Goal: Task Accomplishment & Management: Complete application form

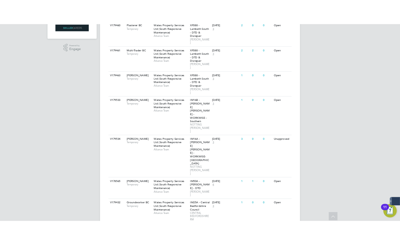
scroll to position [52, 0]
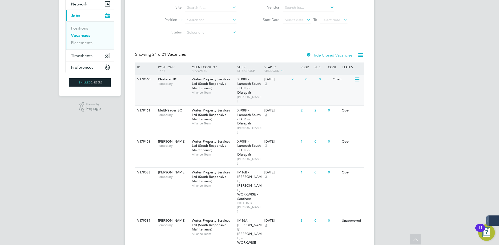
click at [203, 84] on span "Wates Property Services Ltd (South Responsive Maintenance)" at bounding box center [211, 83] width 38 height 13
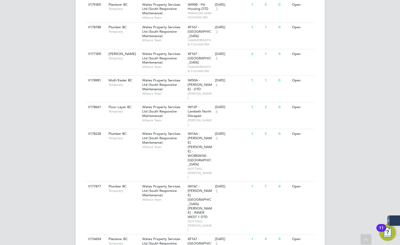
scroll to position [452, 0]
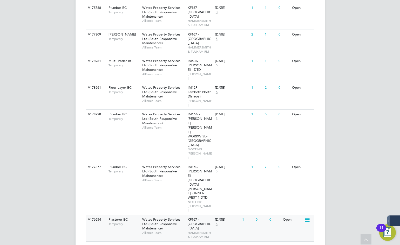
click at [162, 215] on div "V176654 Plasterer BC Temporary Wates Property Services Ltd (South Responsive Ma…" at bounding box center [200, 228] width 229 height 27
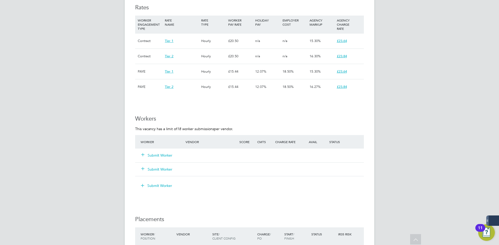
scroll to position [416, 0]
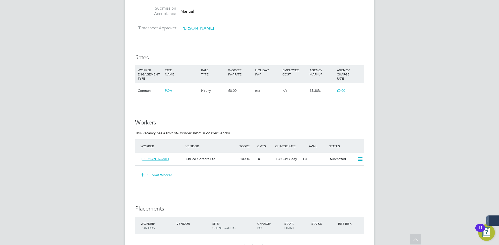
scroll to position [338, 0]
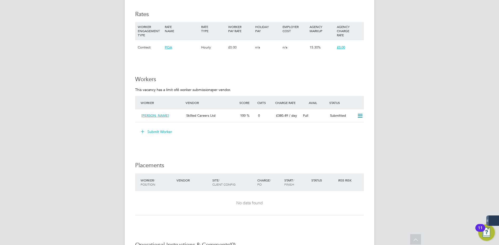
drag, startPoint x: 162, startPoint y: 130, endPoint x: 156, endPoint y: 130, distance: 6.2
click at [162, 133] on button "Submit Worker" at bounding box center [156, 132] width 39 height 8
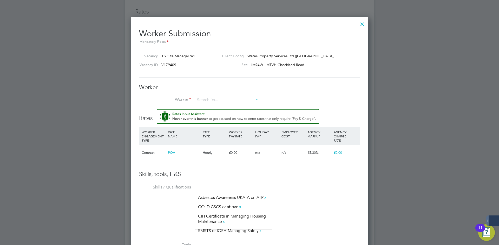
scroll to position [288, 0]
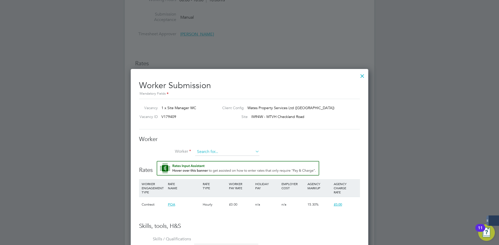
click at [213, 156] on input at bounding box center [227, 152] width 64 height 8
click at [256, 155] on input at bounding box center [227, 152] width 64 height 8
click at [254, 151] on icon at bounding box center [254, 151] width 0 height 7
click at [217, 152] on input at bounding box center [227, 152] width 64 height 8
click at [365, 76] on div at bounding box center [361, 74] width 9 height 9
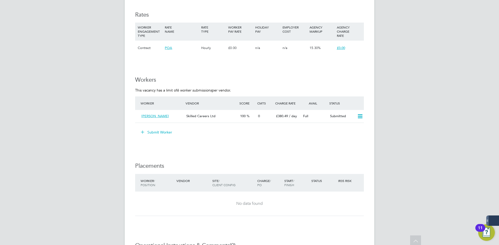
scroll to position [338, 0]
click at [169, 132] on button "Submit Worker" at bounding box center [156, 132] width 39 height 8
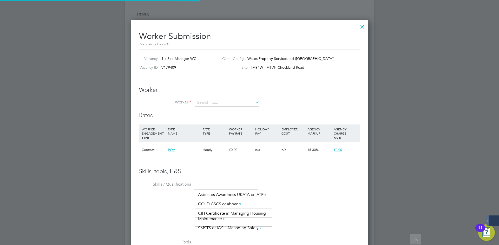
scroll to position [353, 238]
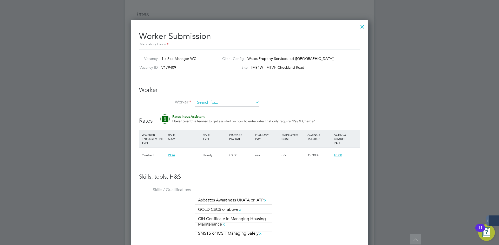
click at [209, 101] on input at bounding box center [227, 103] width 64 height 8
click at [208, 119] on li "+ Add new" at bounding box center [227, 117] width 65 height 7
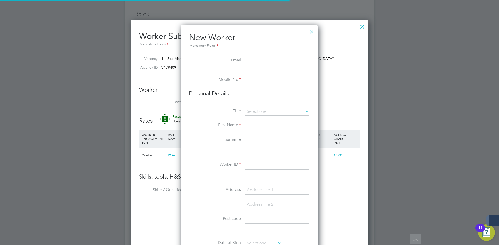
scroll to position [442, 138]
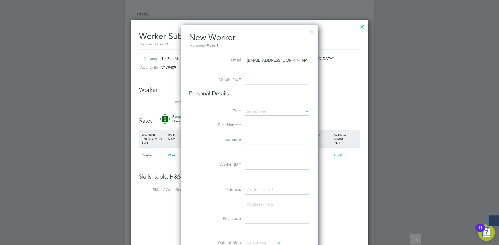
type input "[EMAIL_ADDRESS][DOMAIN_NAME]"
click at [269, 83] on input at bounding box center [277, 80] width 64 height 9
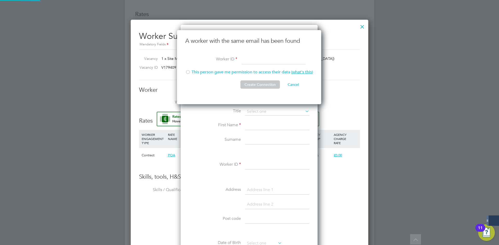
scroll to position [75, 145]
click at [189, 70] on div at bounding box center [187, 72] width 5 height 5
click at [242, 57] on input at bounding box center [273, 59] width 64 height 9
type input "476543"
click at [261, 85] on button "Create Connection" at bounding box center [259, 85] width 39 height 8
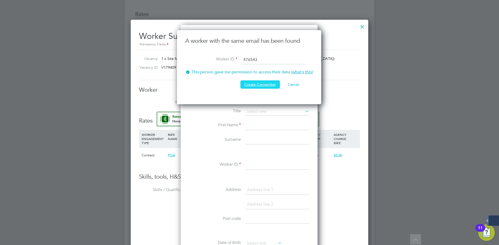
scroll to position [0, 0]
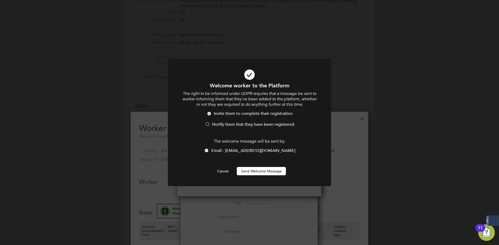
drag, startPoint x: 226, startPoint y: 125, endPoint x: 228, endPoint y: 131, distance: 6.2
click at [226, 125] on span "Notify them that they have been registered" at bounding box center [253, 124] width 82 height 5
click at [245, 169] on button "Send Welcome Message" at bounding box center [261, 171] width 49 height 8
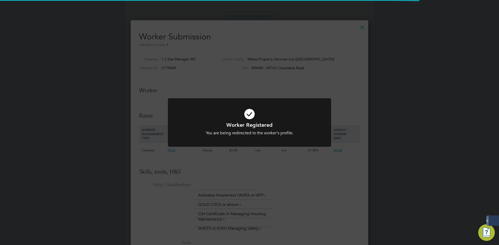
scroll to position [338, 0]
click at [248, 124] on h1 "Worker Registered" at bounding box center [249, 125] width 135 height 7
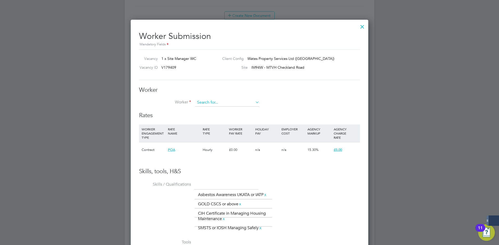
click at [219, 102] on input at bounding box center [227, 103] width 64 height 8
click at [230, 111] on li "Momo dou S [PERSON_NAME] (476543)" at bounding box center [230, 110] width 71 height 7
type input "[PERSON_NAME] (476543)"
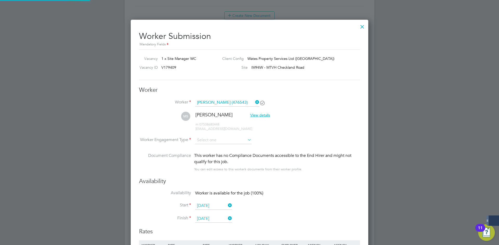
scroll to position [469, 238]
click at [216, 137] on input at bounding box center [223, 141] width 56 height 8
click at [218, 150] on li "Contract" at bounding box center [223, 147] width 57 height 7
type input "Contract"
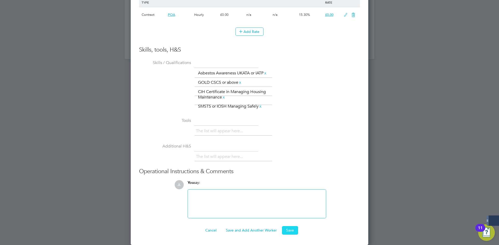
click at [294, 230] on button "Save" at bounding box center [290, 230] width 16 height 8
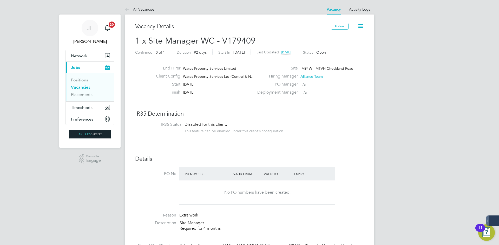
click at [241, 39] on span "1 x Site Manager WC - V179409" at bounding box center [195, 41] width 120 height 10
copy span "V179409"
